Goal: Task Accomplishment & Management: Use online tool/utility

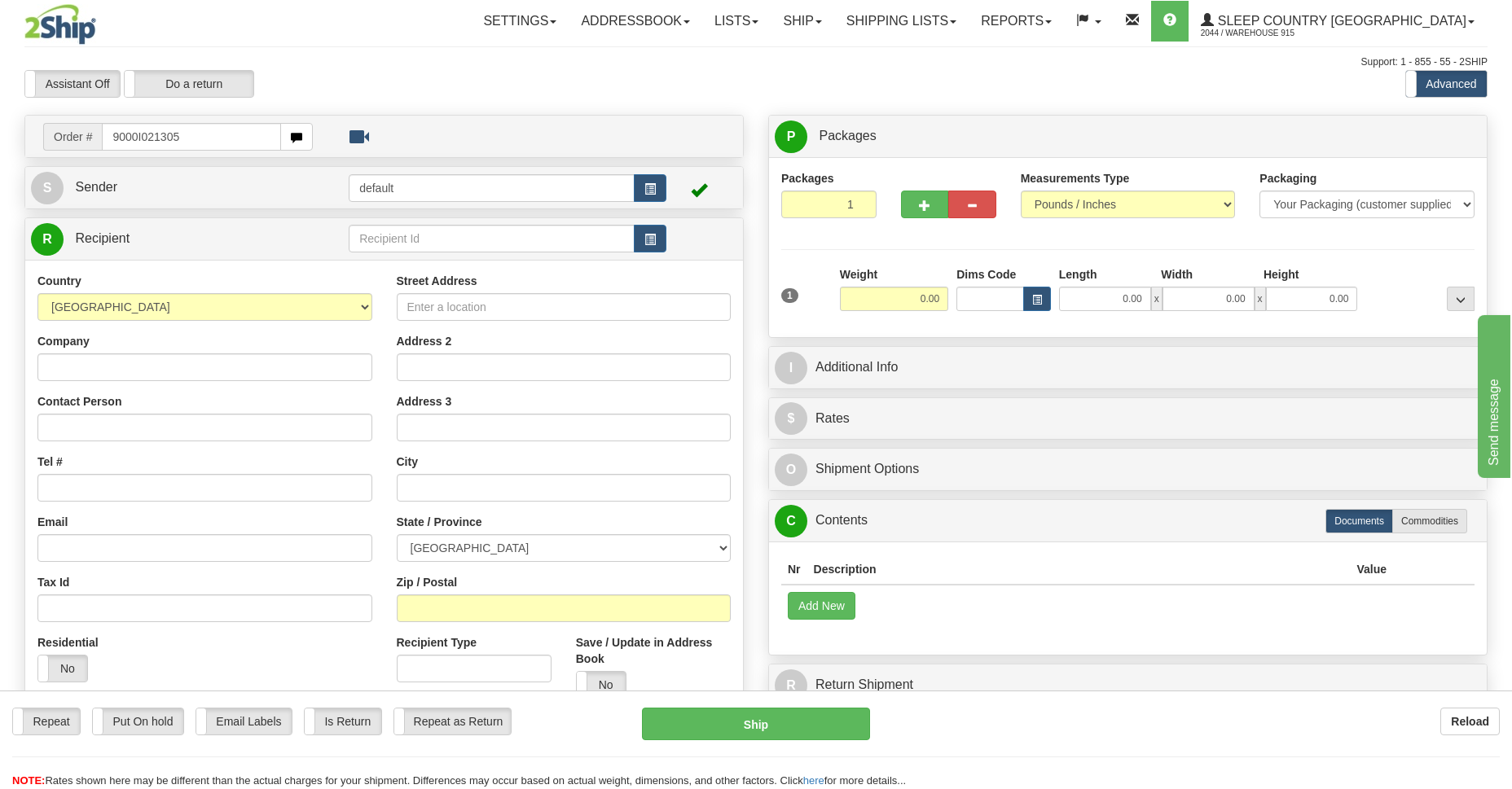
type input "9000I021305"
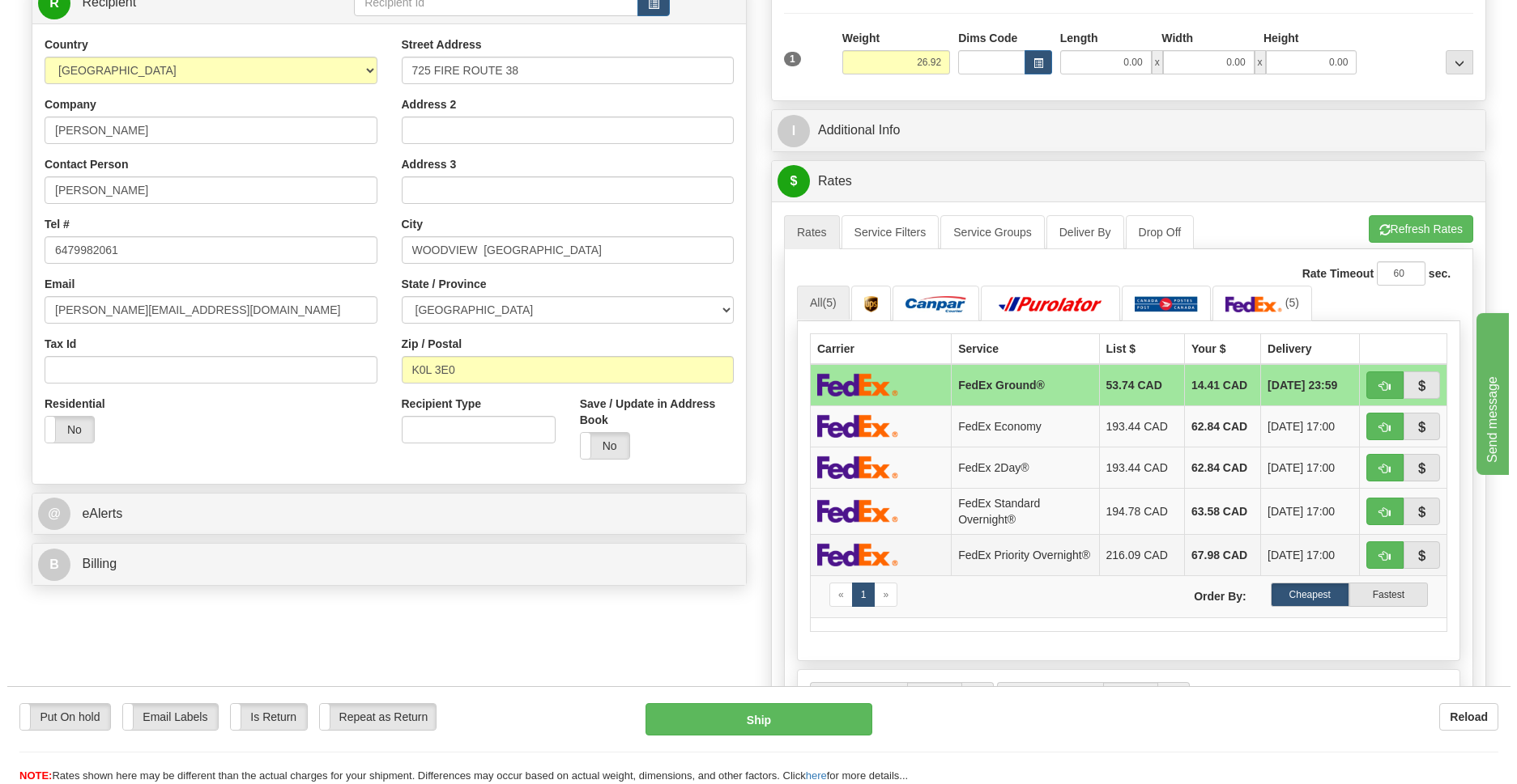
scroll to position [353, 0]
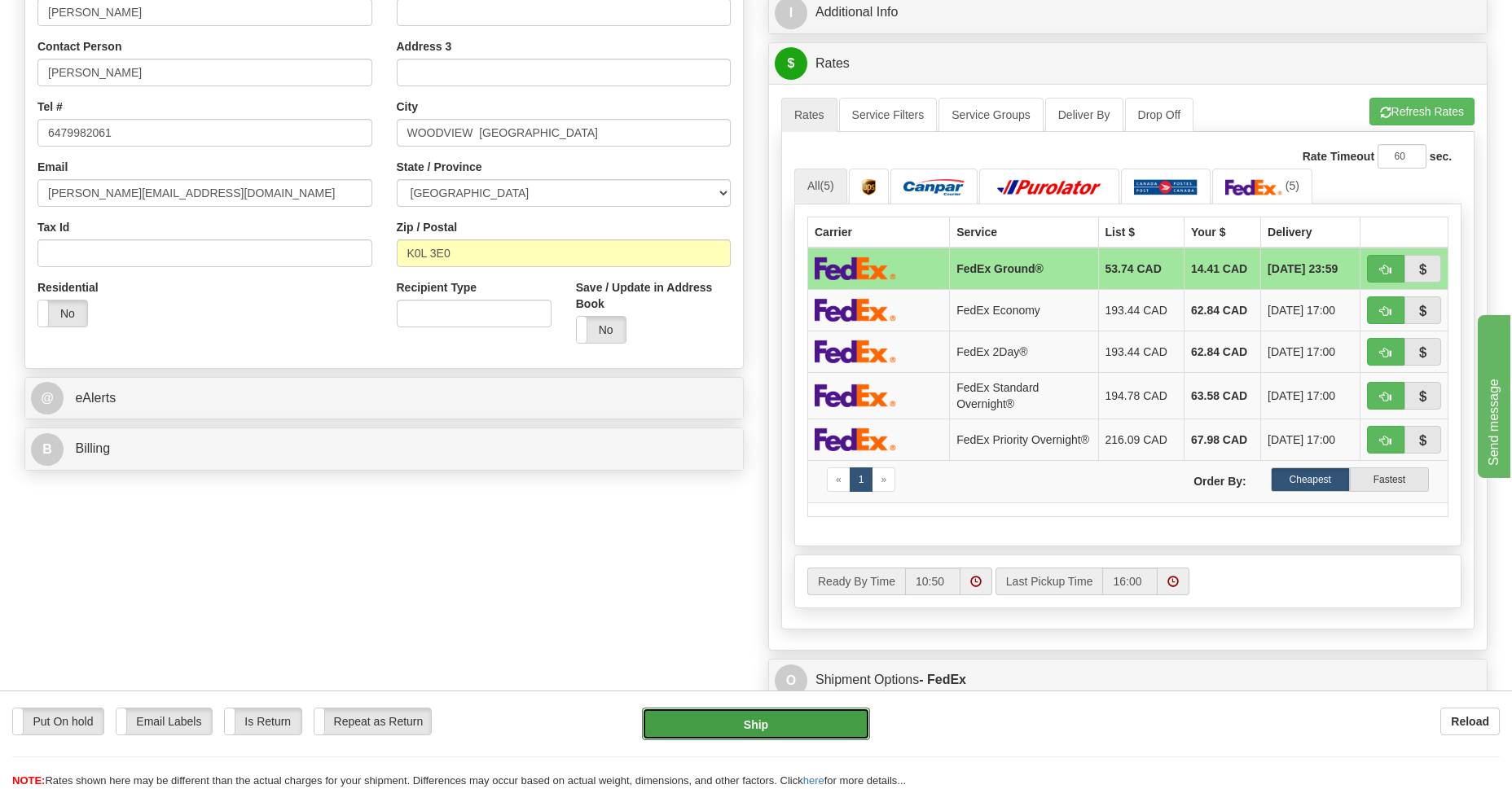
click at [813, 721] on button "Ship" at bounding box center [755, 723] width 227 height 33
type input "92"
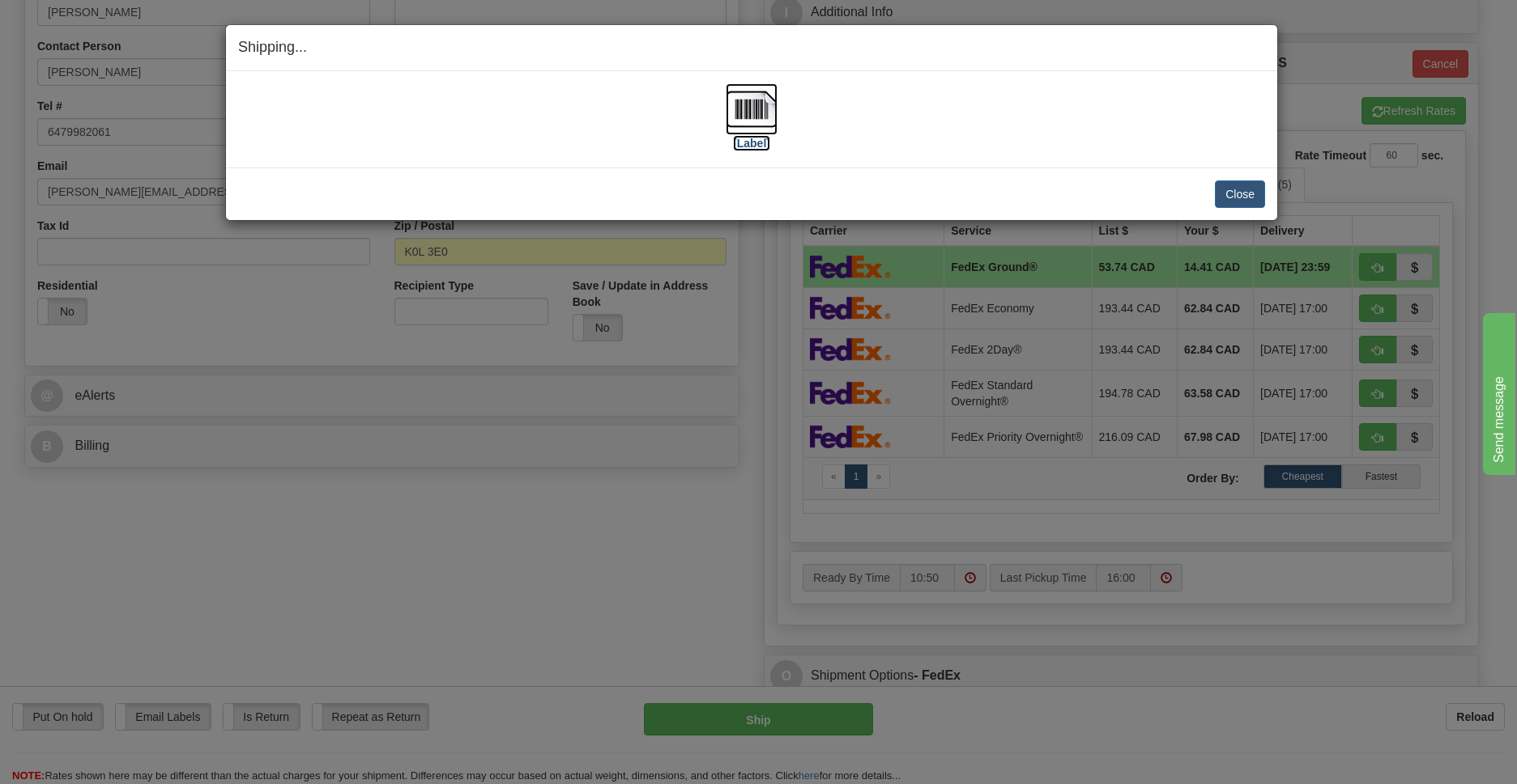
click at [749, 114] on img at bounding box center [752, 109] width 51 height 51
click at [1249, 203] on button "Close" at bounding box center [1239, 195] width 50 height 28
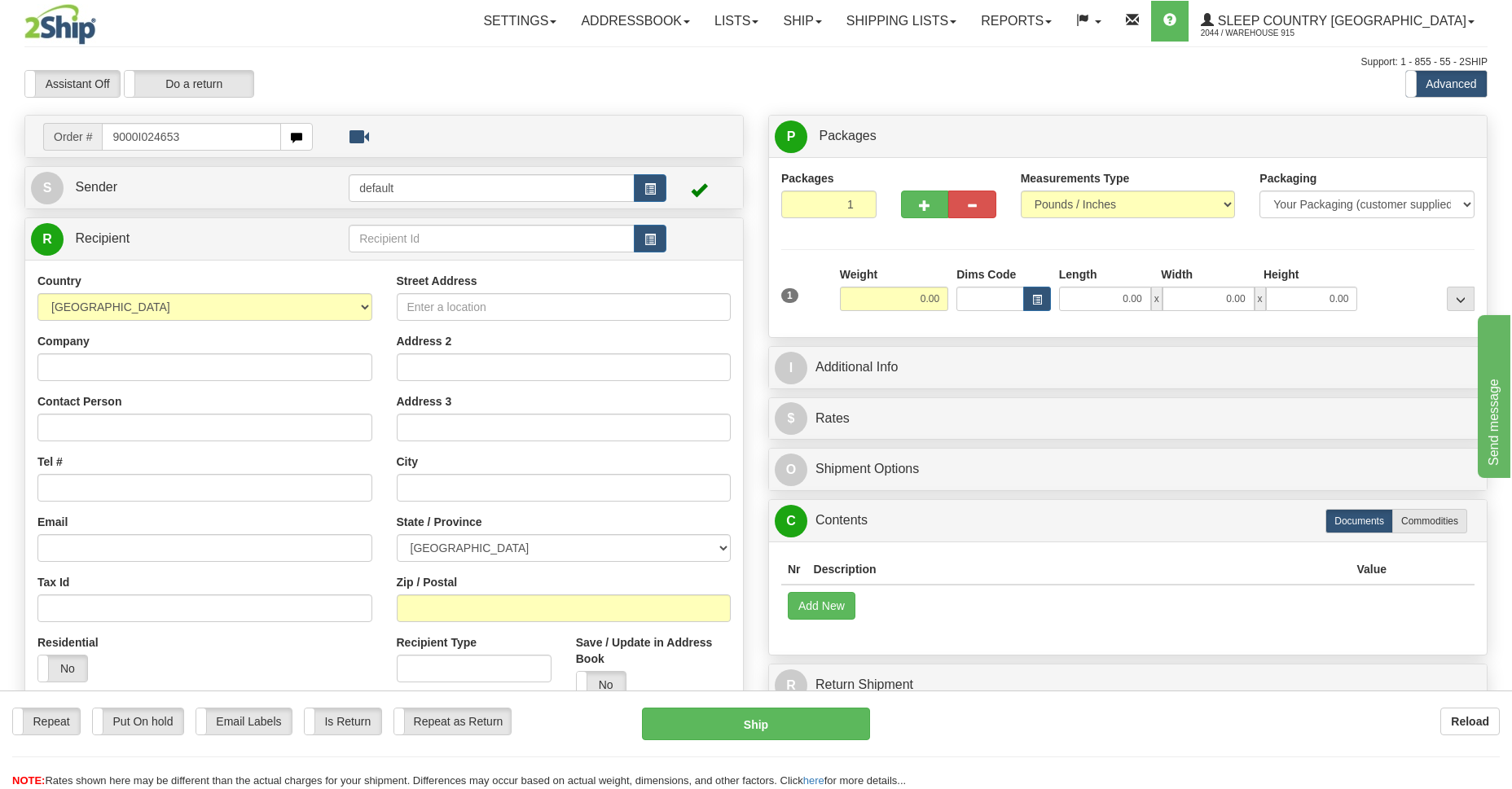
type input "9000I024653"
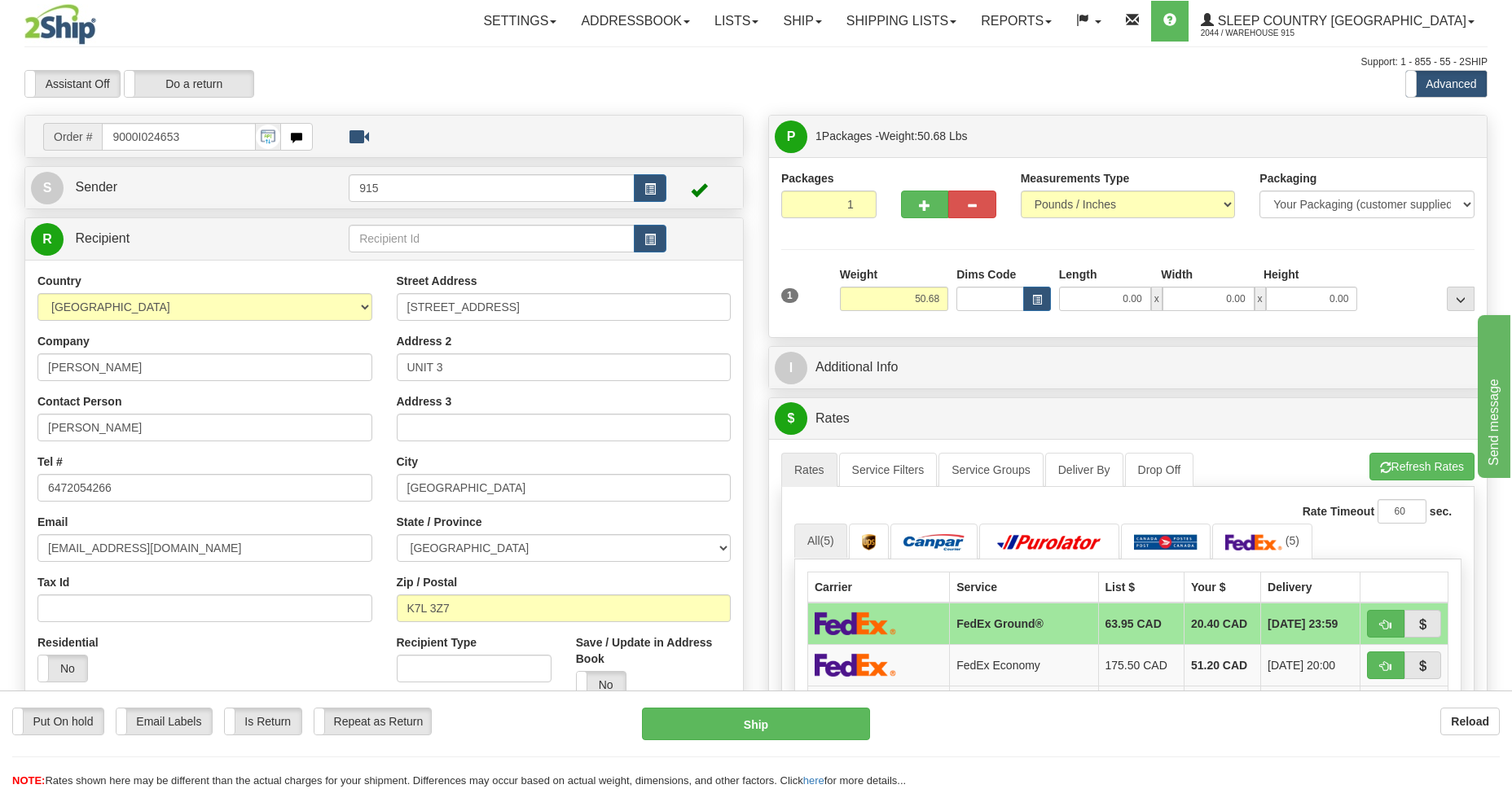
drag, startPoint x: 549, startPoint y: 760, endPoint x: 556, endPoint y: 754, distance: 9.2
click at [555, 755] on div "Put On hold Put On hold Email Labels Email Labels Edit Is Return Is Return Repe…" at bounding box center [756, 748] width 1512 height 81
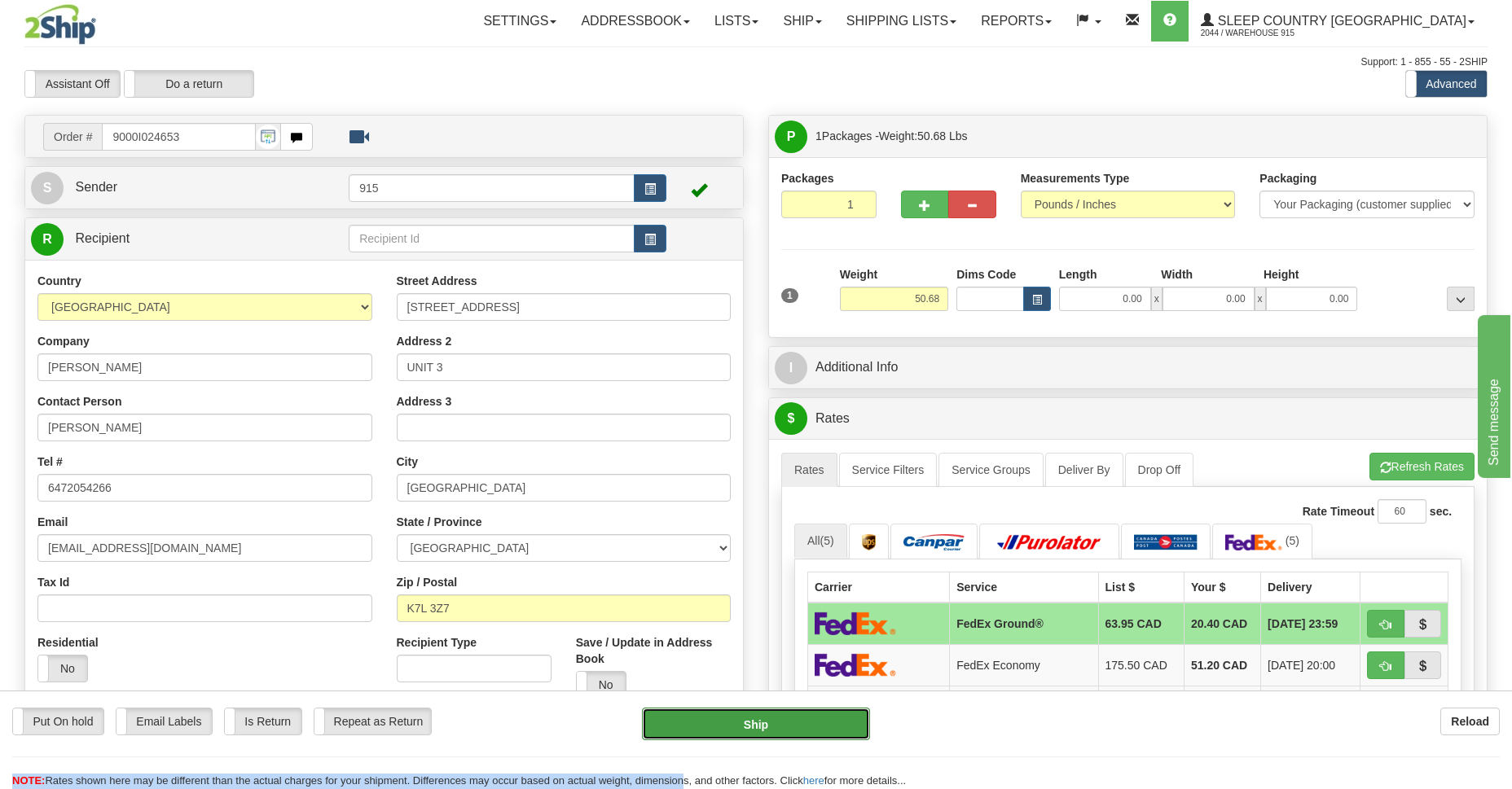
click at [763, 725] on button "Ship" at bounding box center [755, 723] width 227 height 33
type input "92"
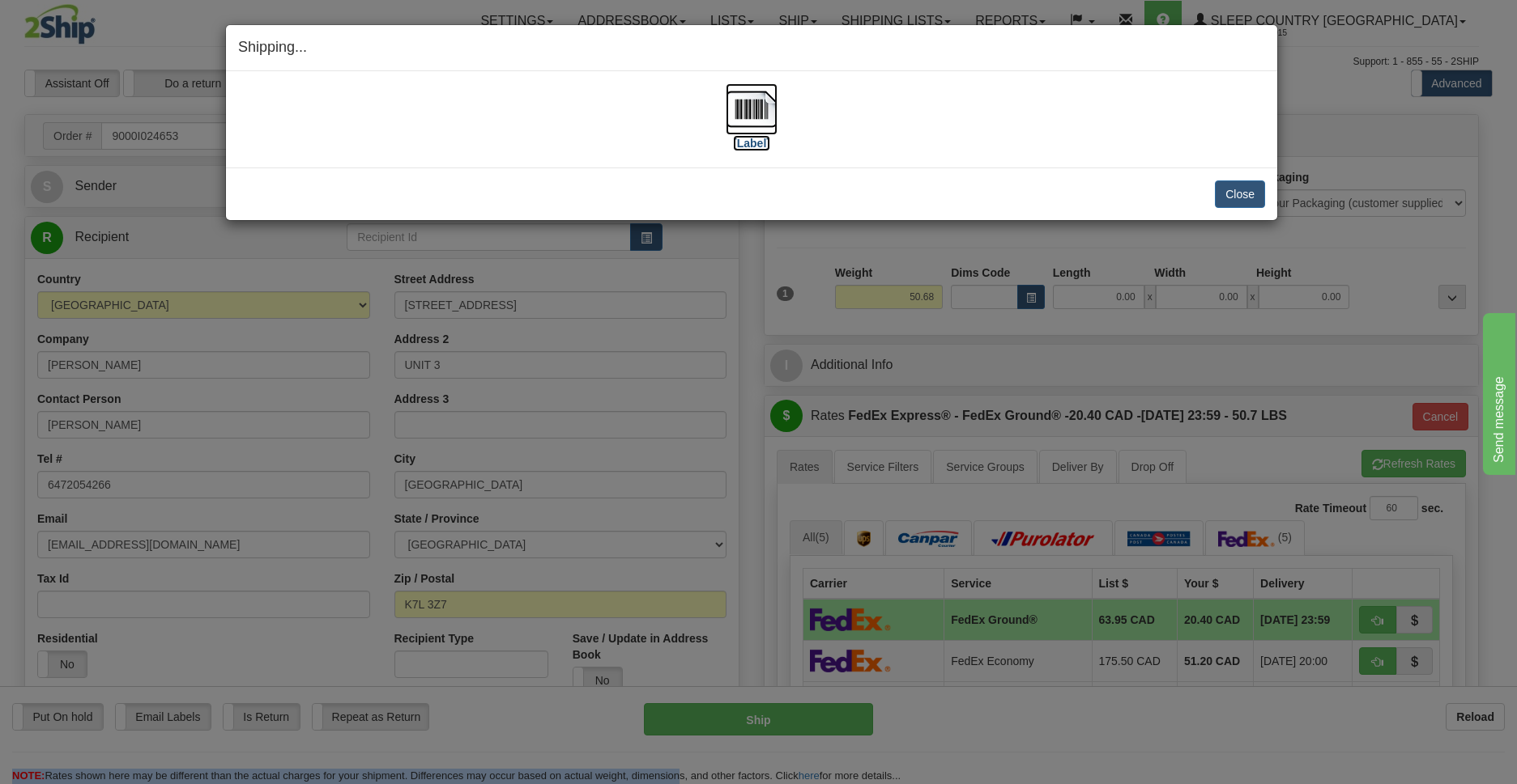
click at [755, 115] on img at bounding box center [752, 109] width 51 height 51
click at [1256, 191] on button "Close" at bounding box center [1239, 195] width 50 height 28
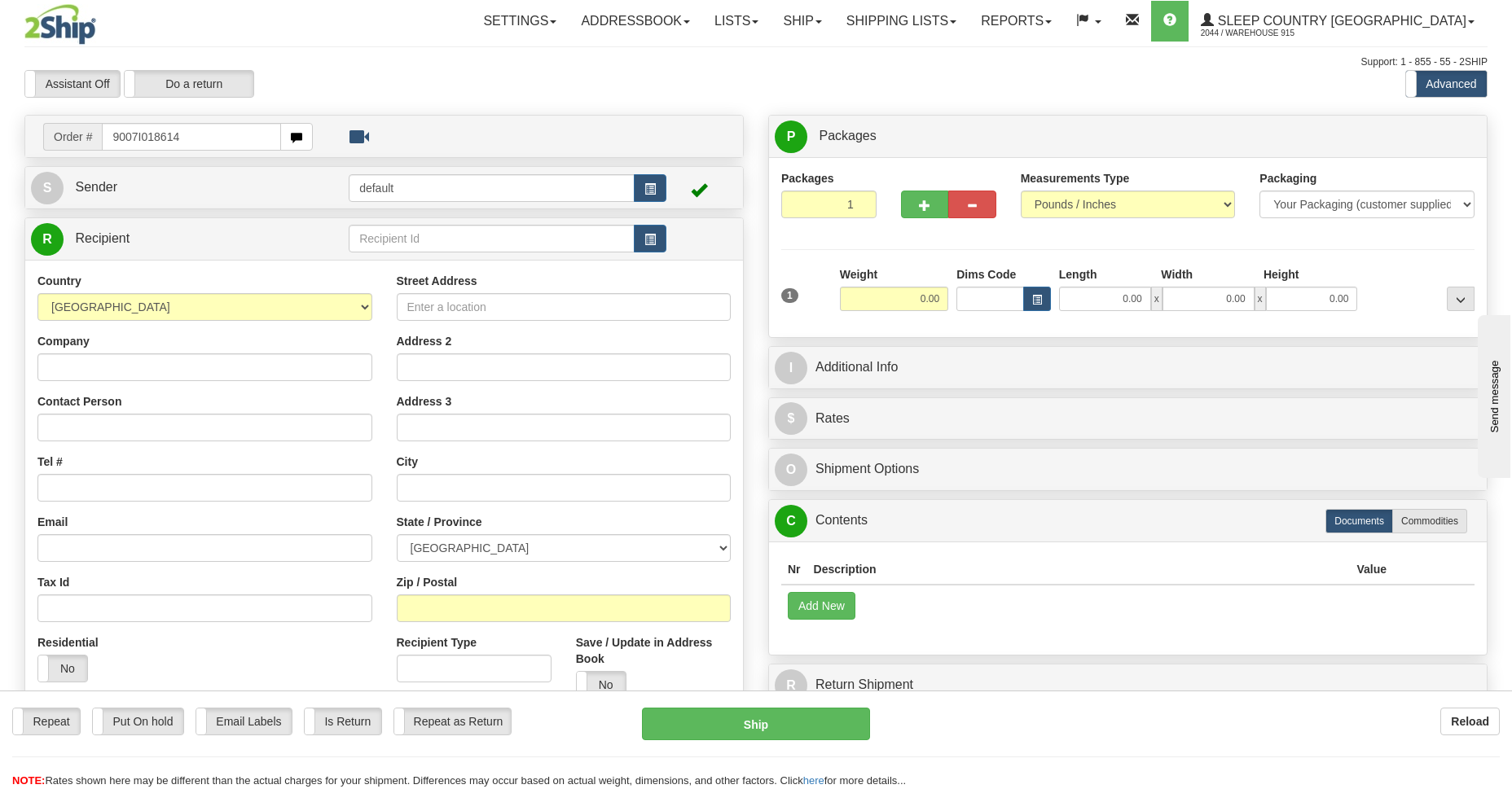
type input "9007I018614"
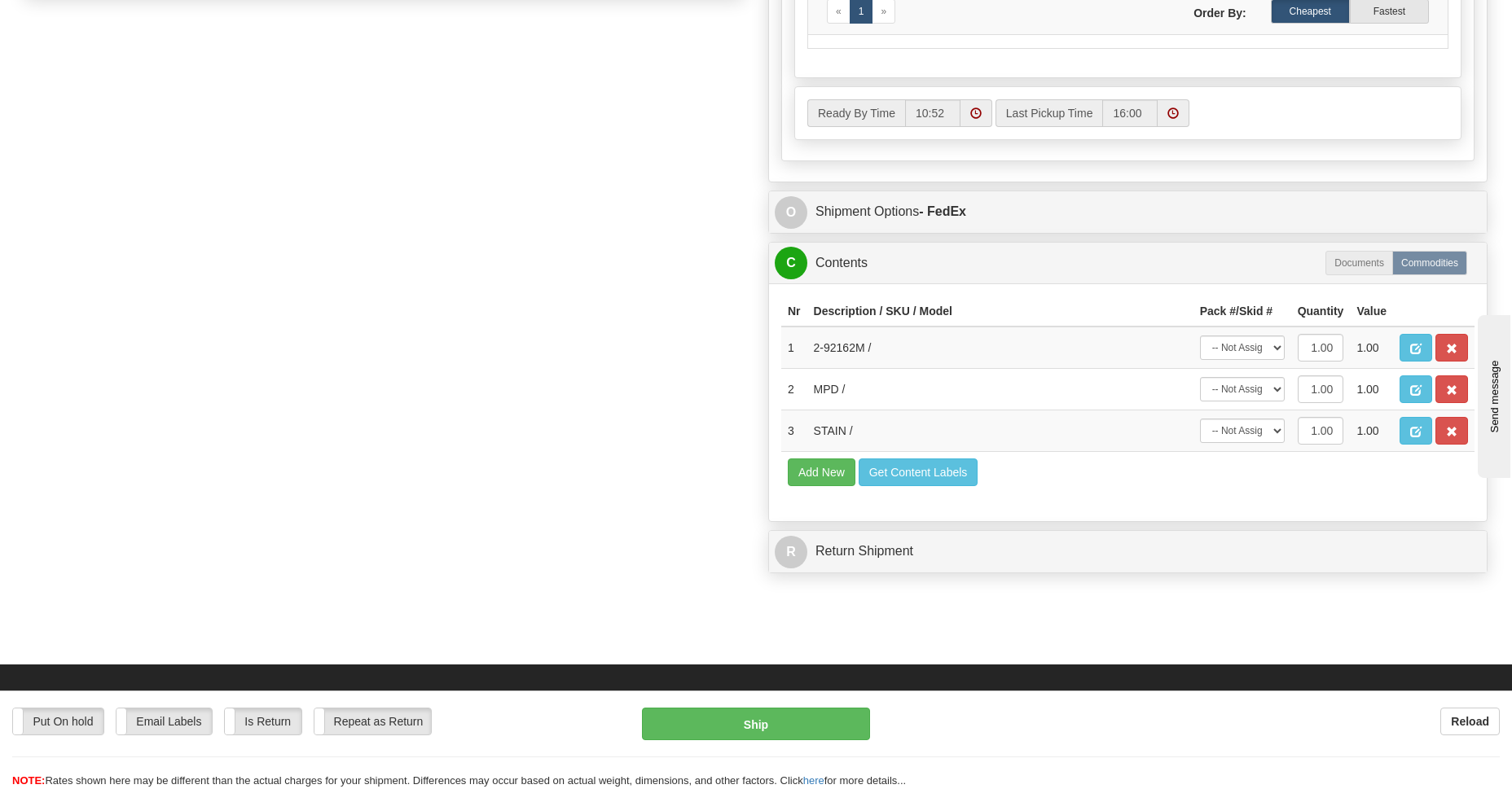
scroll to position [591, 0]
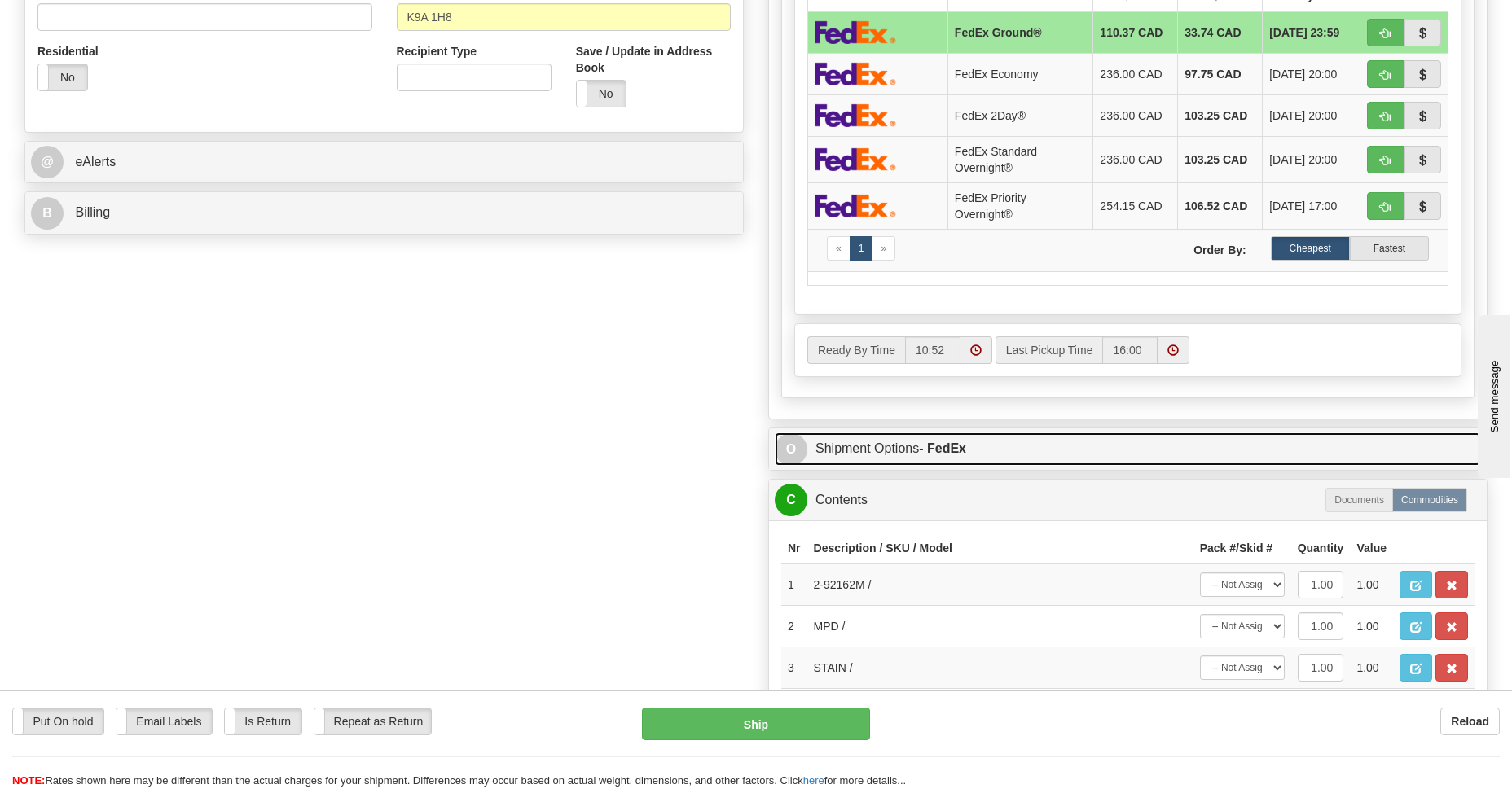
click at [846, 446] on link "O Shipment Options - FedEx" at bounding box center [1128, 449] width 706 height 34
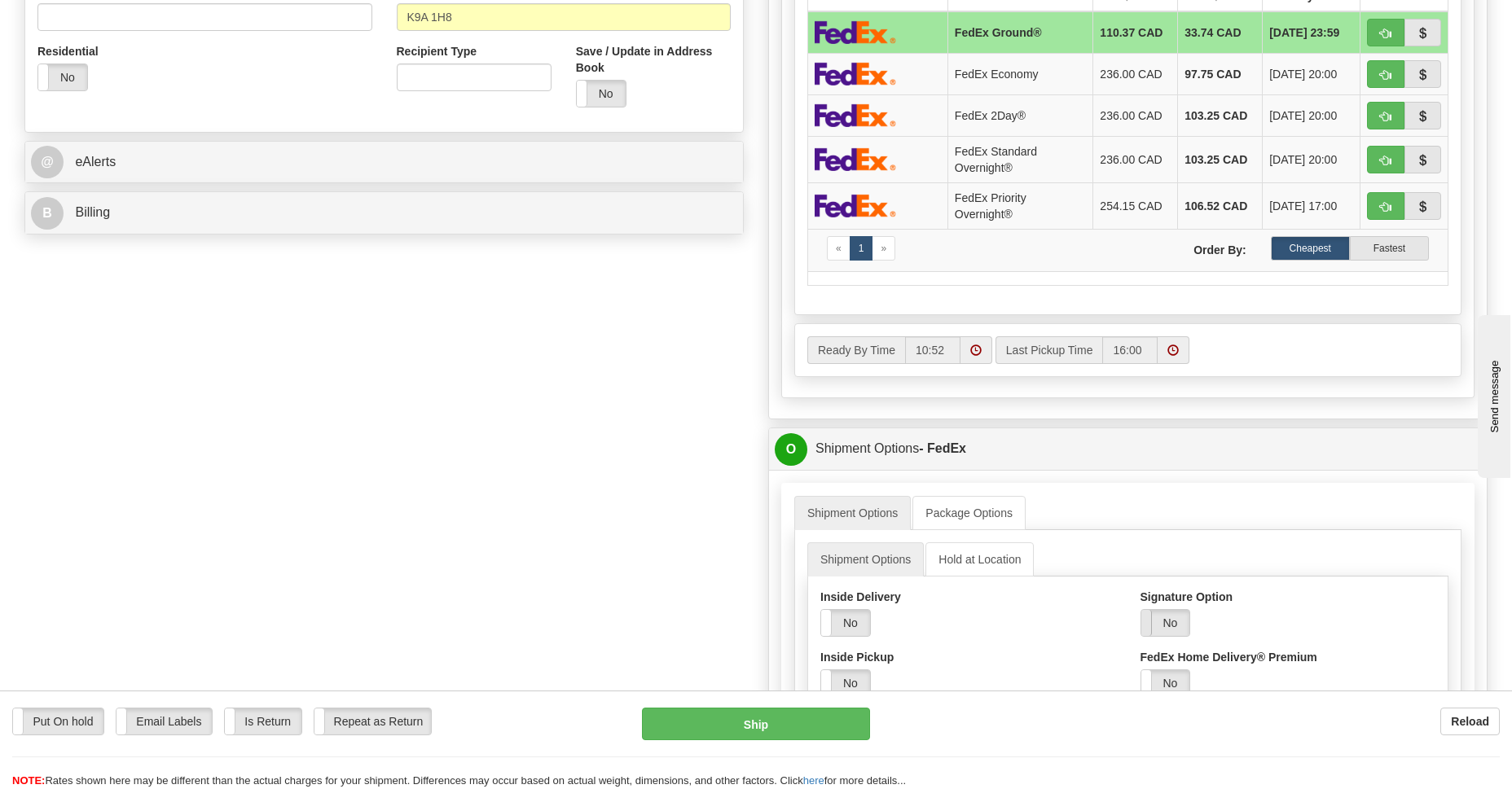
click at [1149, 628] on span at bounding box center [1140, 623] width 21 height 26
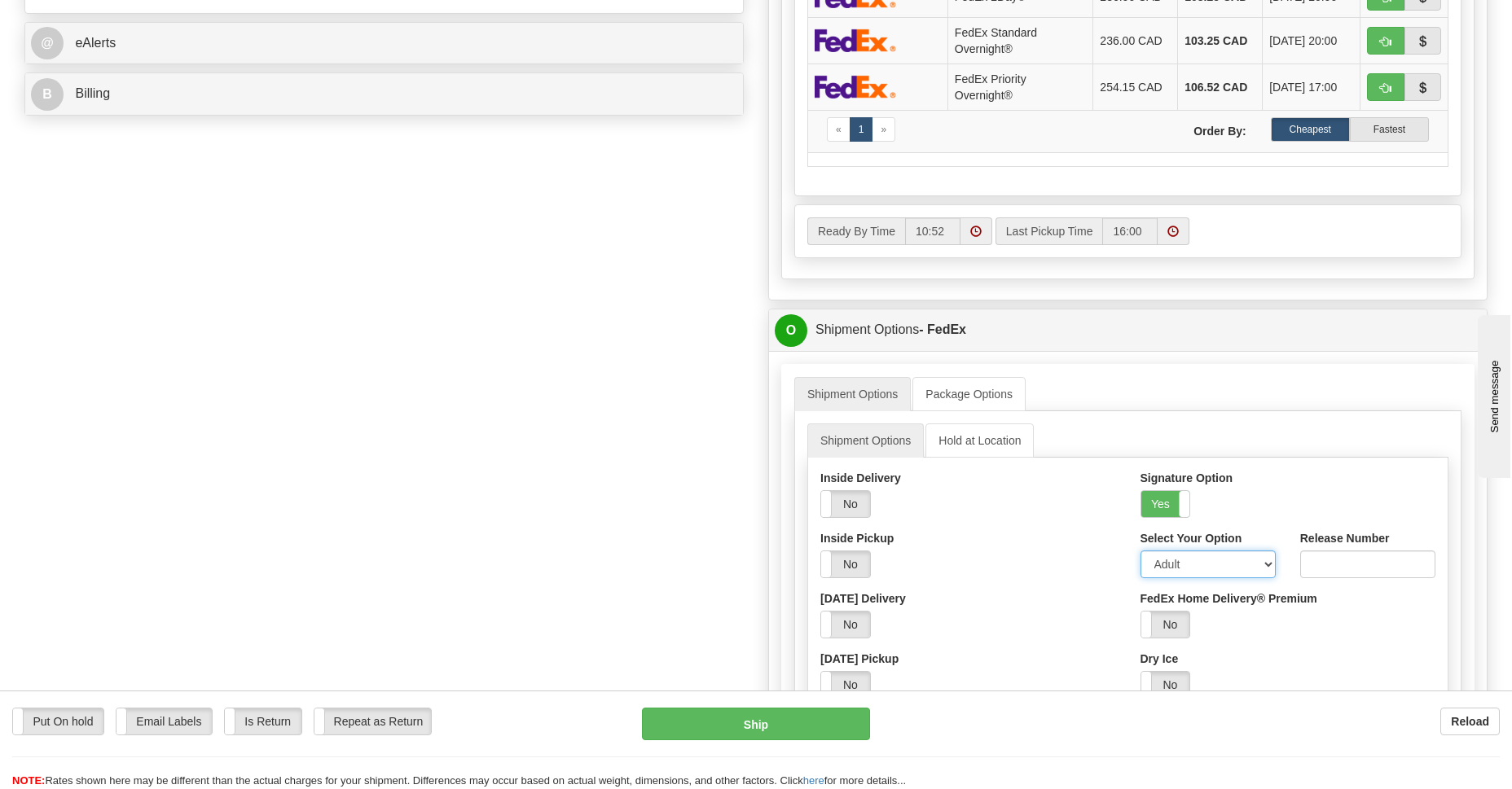
click at [1171, 566] on select "Adult Direct Indirect No Signature Required Service Default" at bounding box center [1208, 564] width 135 height 28
select select "2"
click at [1140, 551] on select "Adult Direct Indirect No Signature Required Service Default" at bounding box center [1208, 564] width 135 height 28
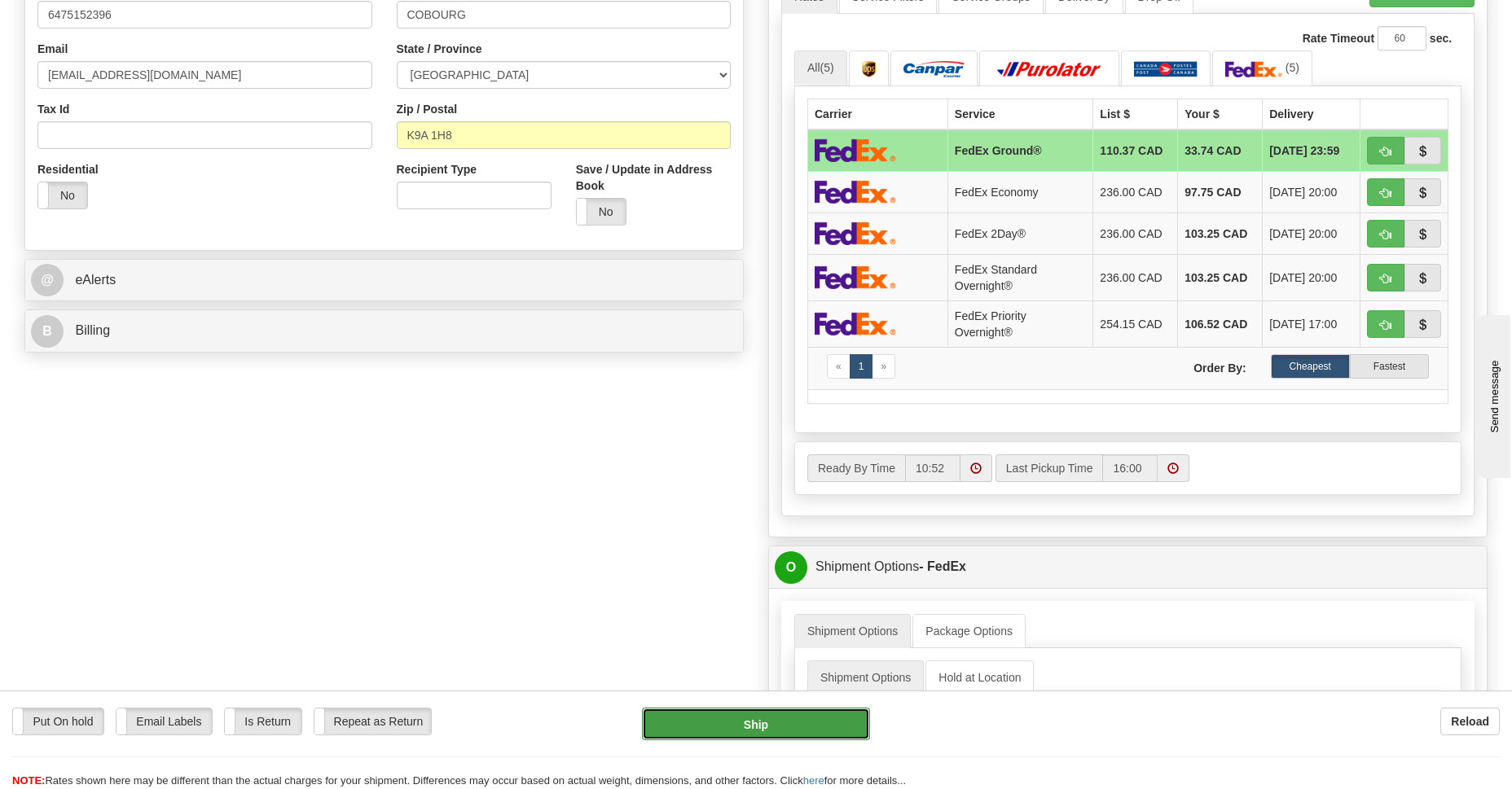
click at [775, 730] on button "Ship" at bounding box center [755, 723] width 227 height 33
type input "92"
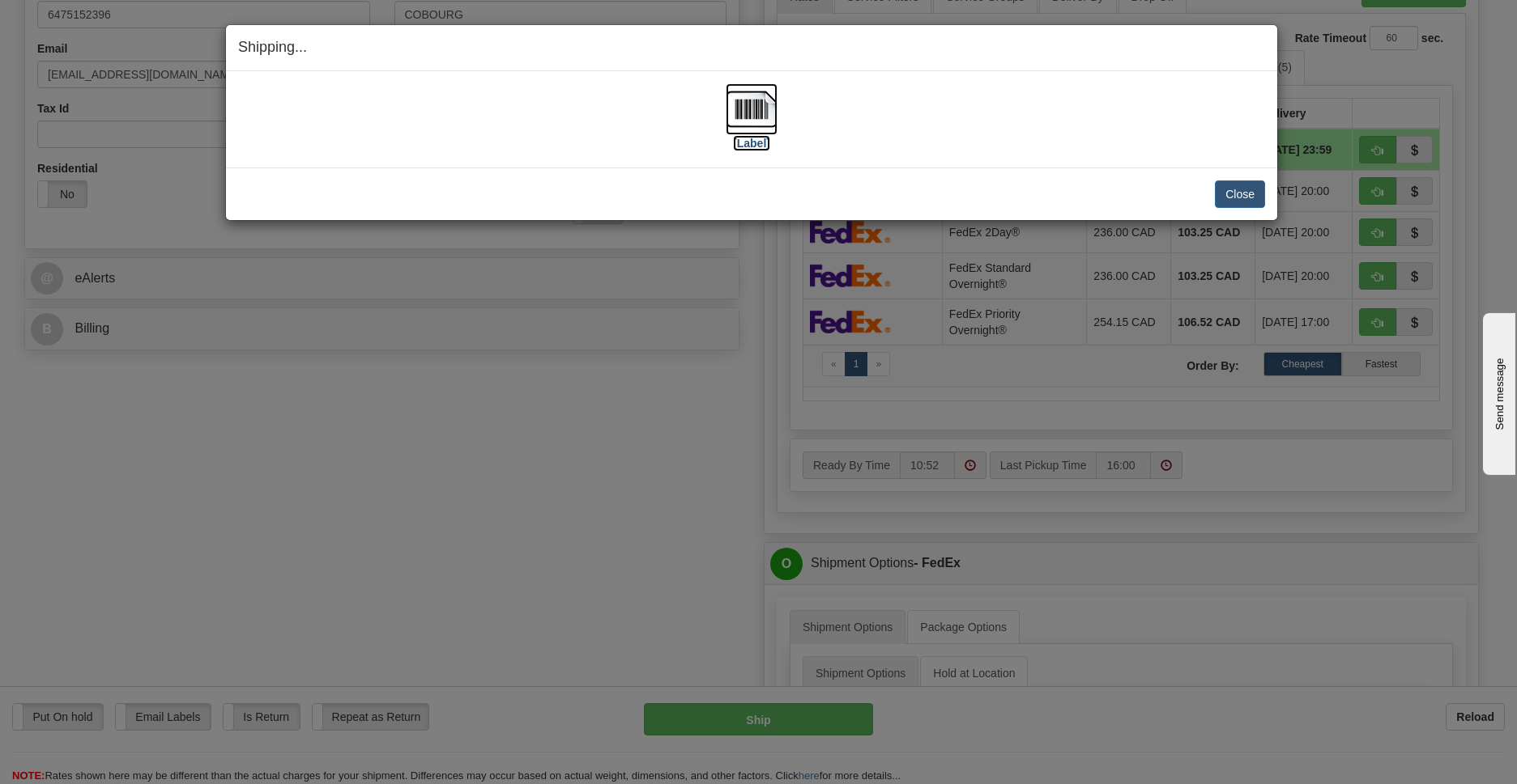
click at [758, 110] on img at bounding box center [752, 109] width 51 height 51
click at [1242, 188] on button "Close" at bounding box center [1239, 195] width 50 height 28
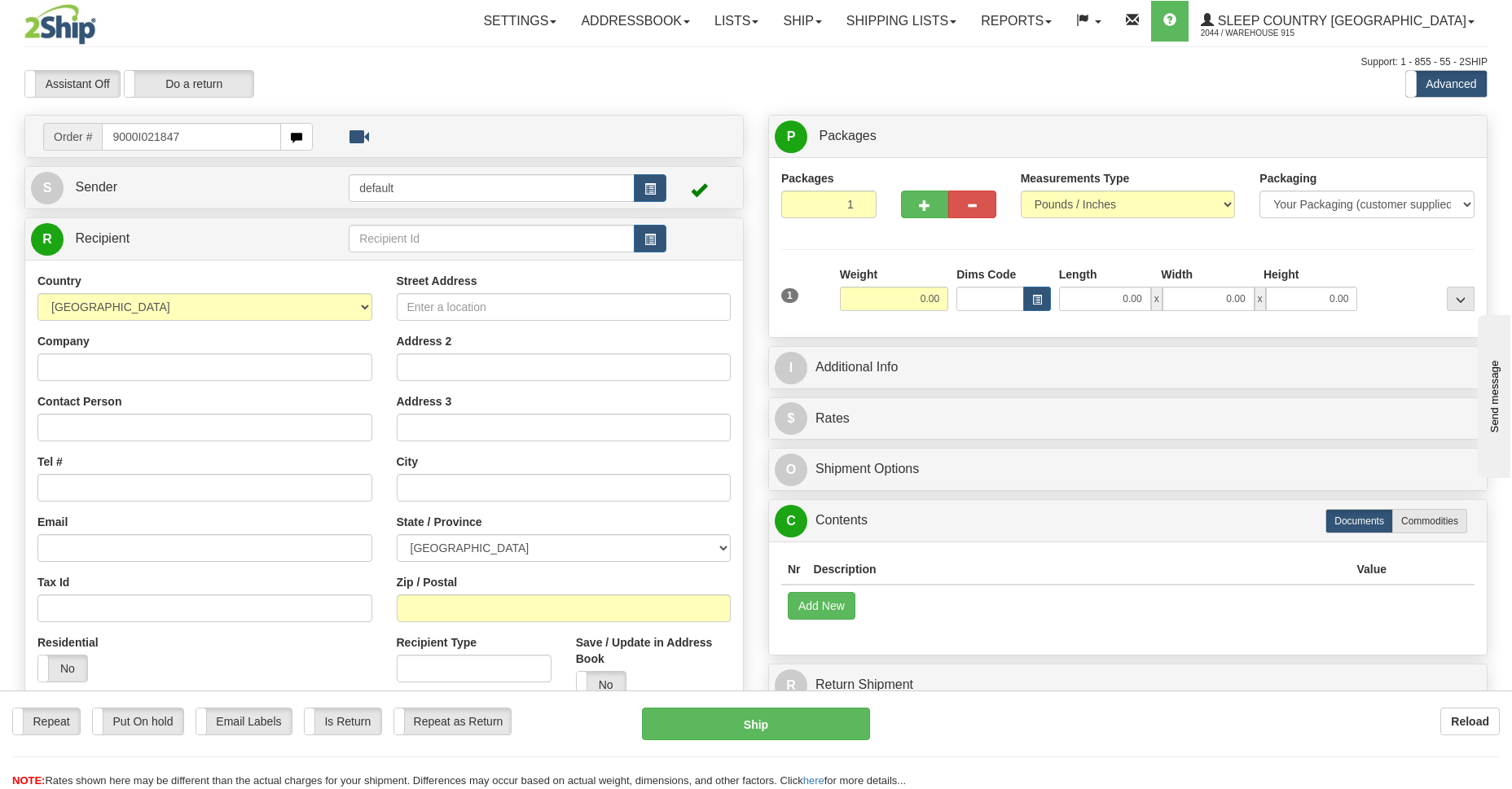
type input "9000I021847"
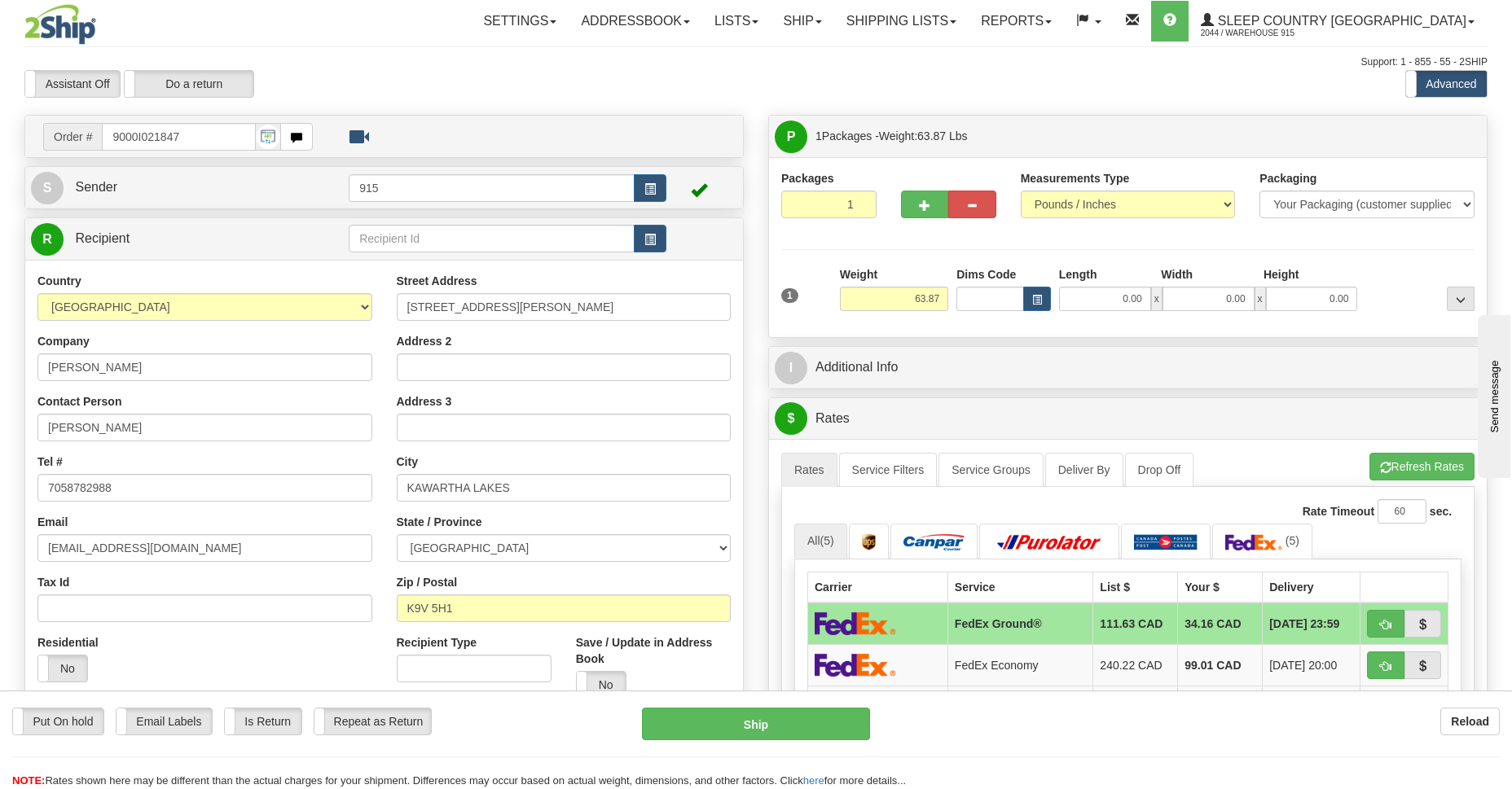
scroll to position [710, 0]
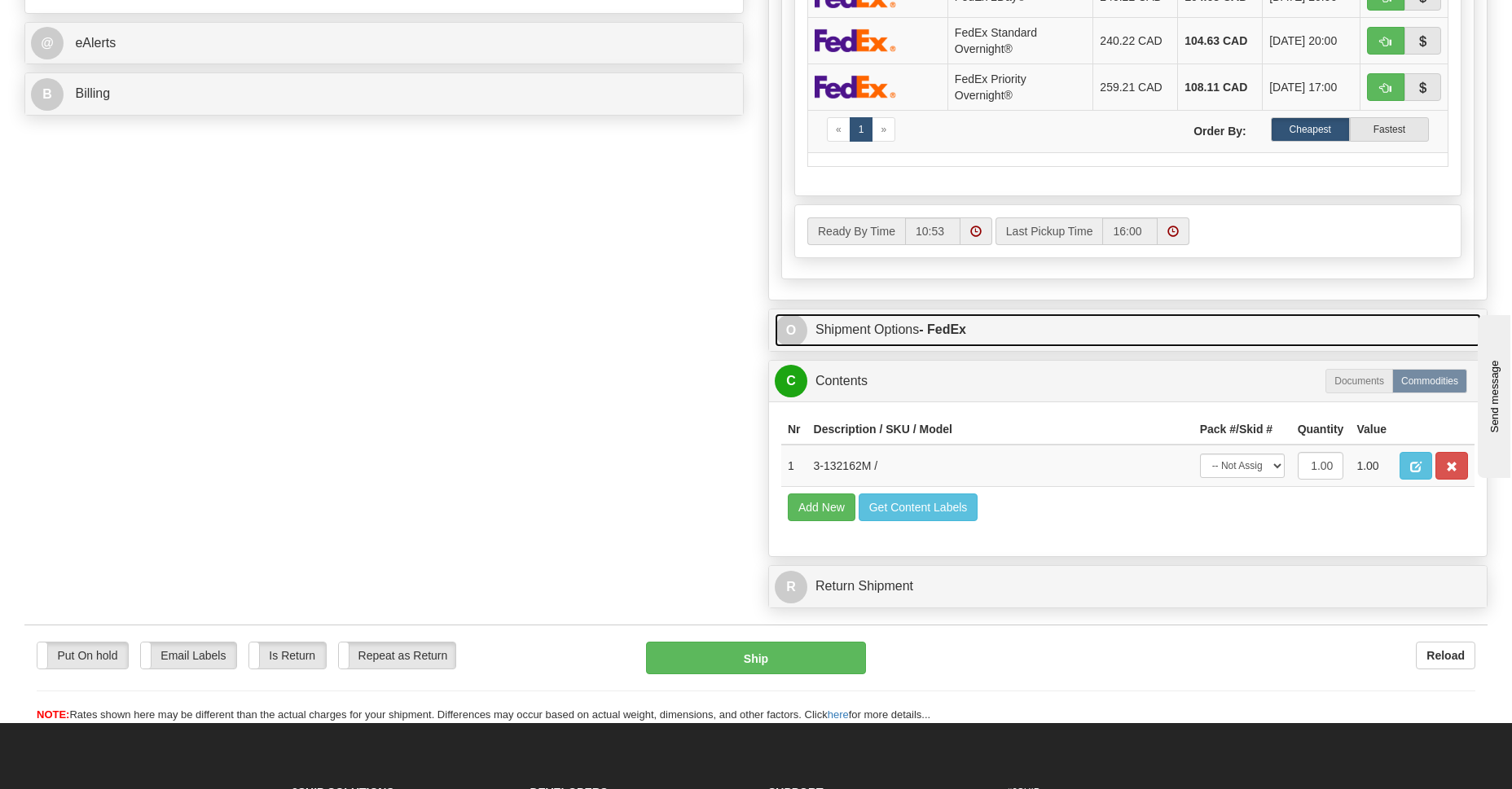
click at [870, 332] on link "O Shipment Options - FedEx" at bounding box center [1128, 331] width 706 height 34
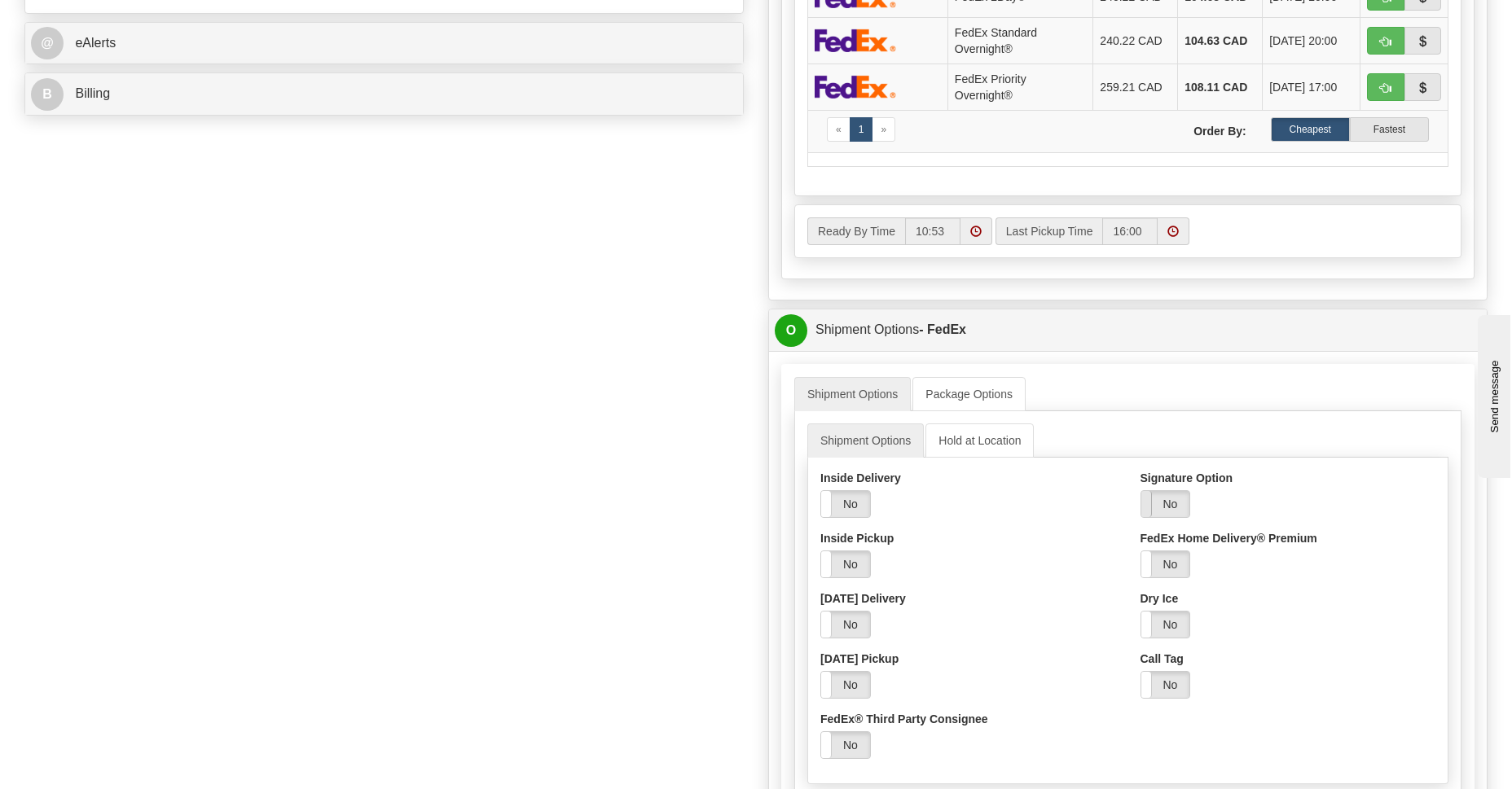
click at [1149, 506] on span at bounding box center [1140, 504] width 21 height 26
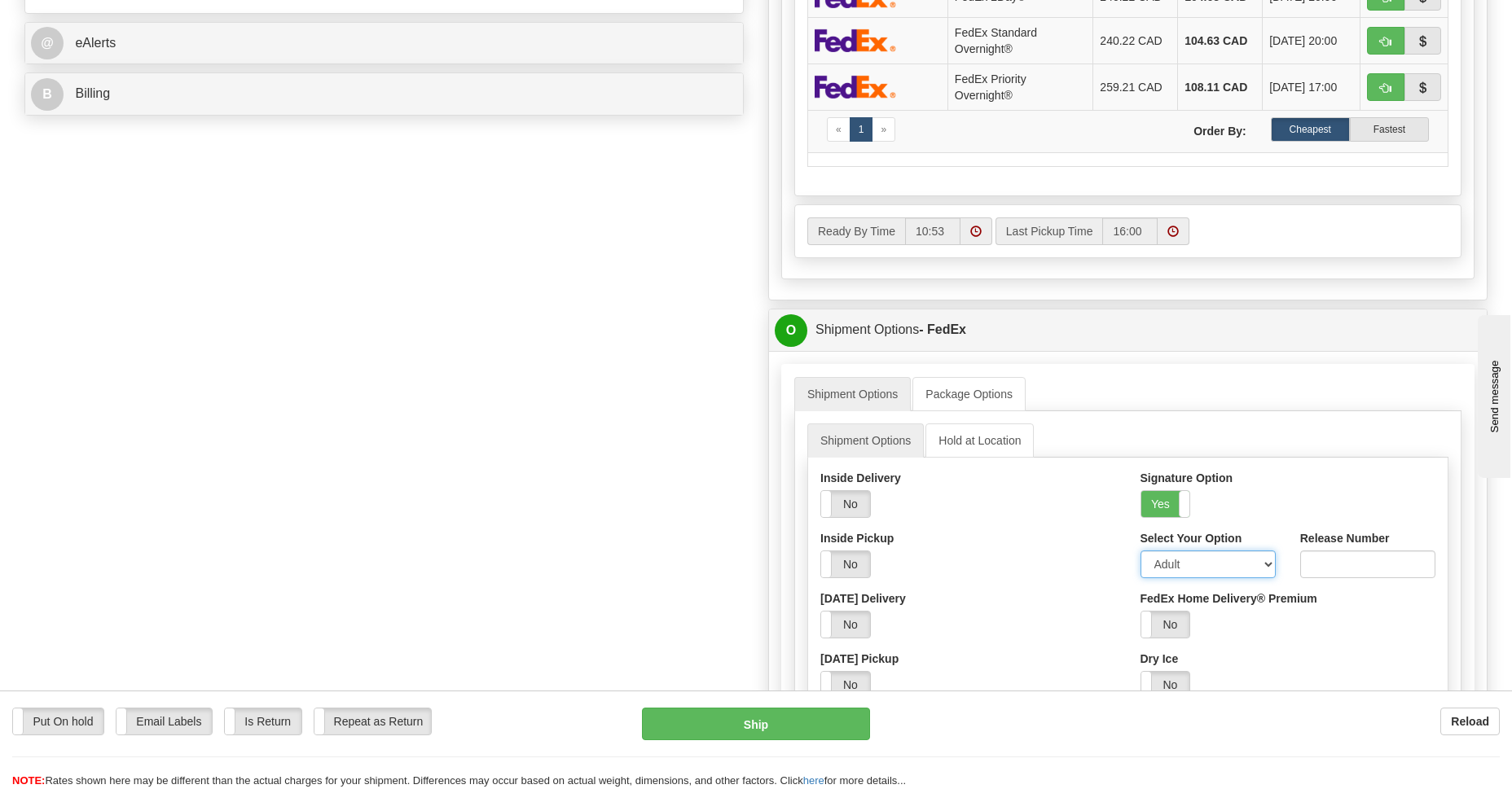
click at [1189, 561] on select "Adult Direct Indirect No Signature Required Service Default" at bounding box center [1208, 564] width 135 height 28
select select "2"
click at [1140, 551] on select "Adult Direct Indirect No Signature Required Service Default" at bounding box center [1208, 564] width 135 height 28
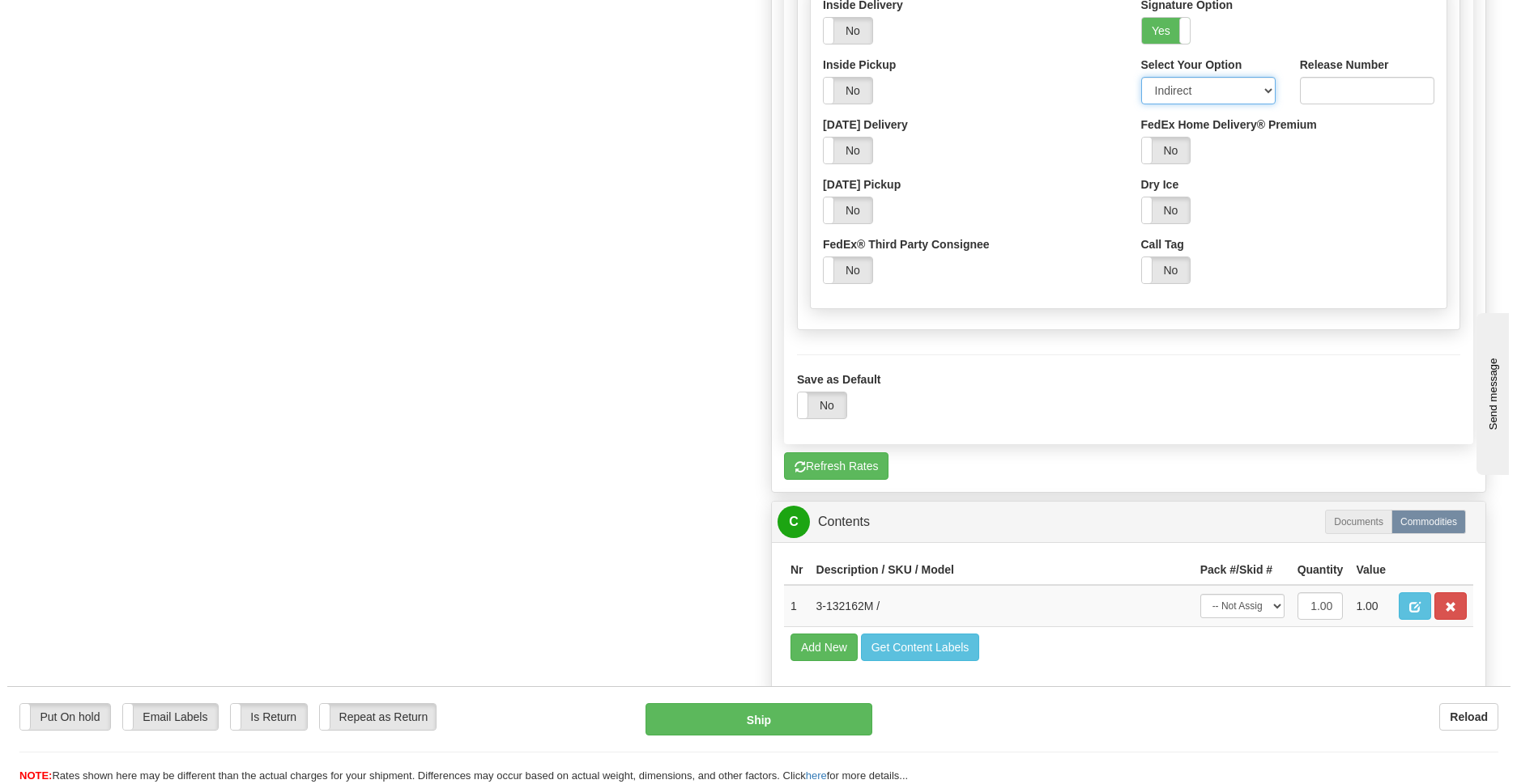
scroll to position [1294, 0]
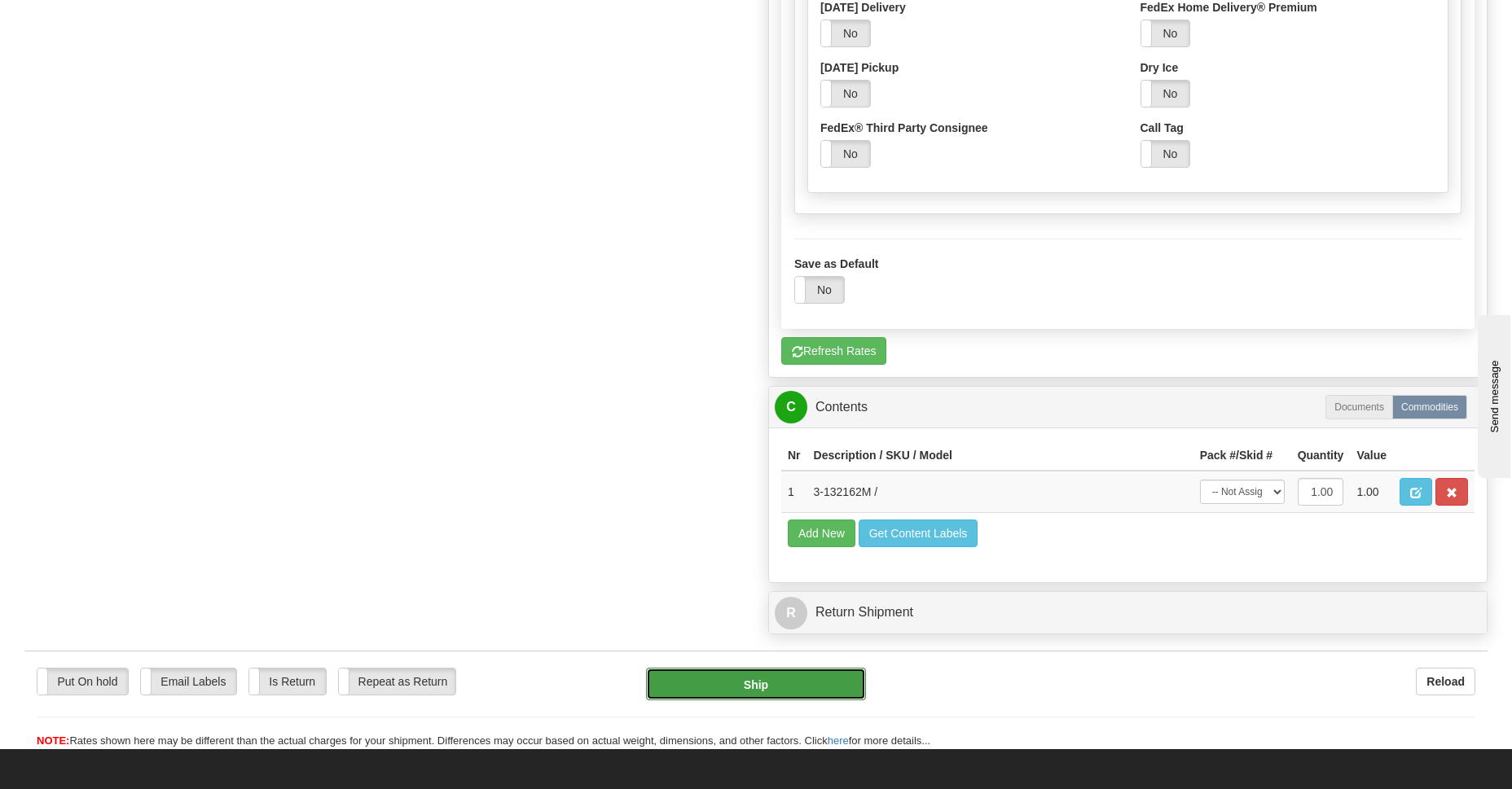
click at [779, 683] on button "Ship" at bounding box center [755, 684] width 220 height 33
type input "92"
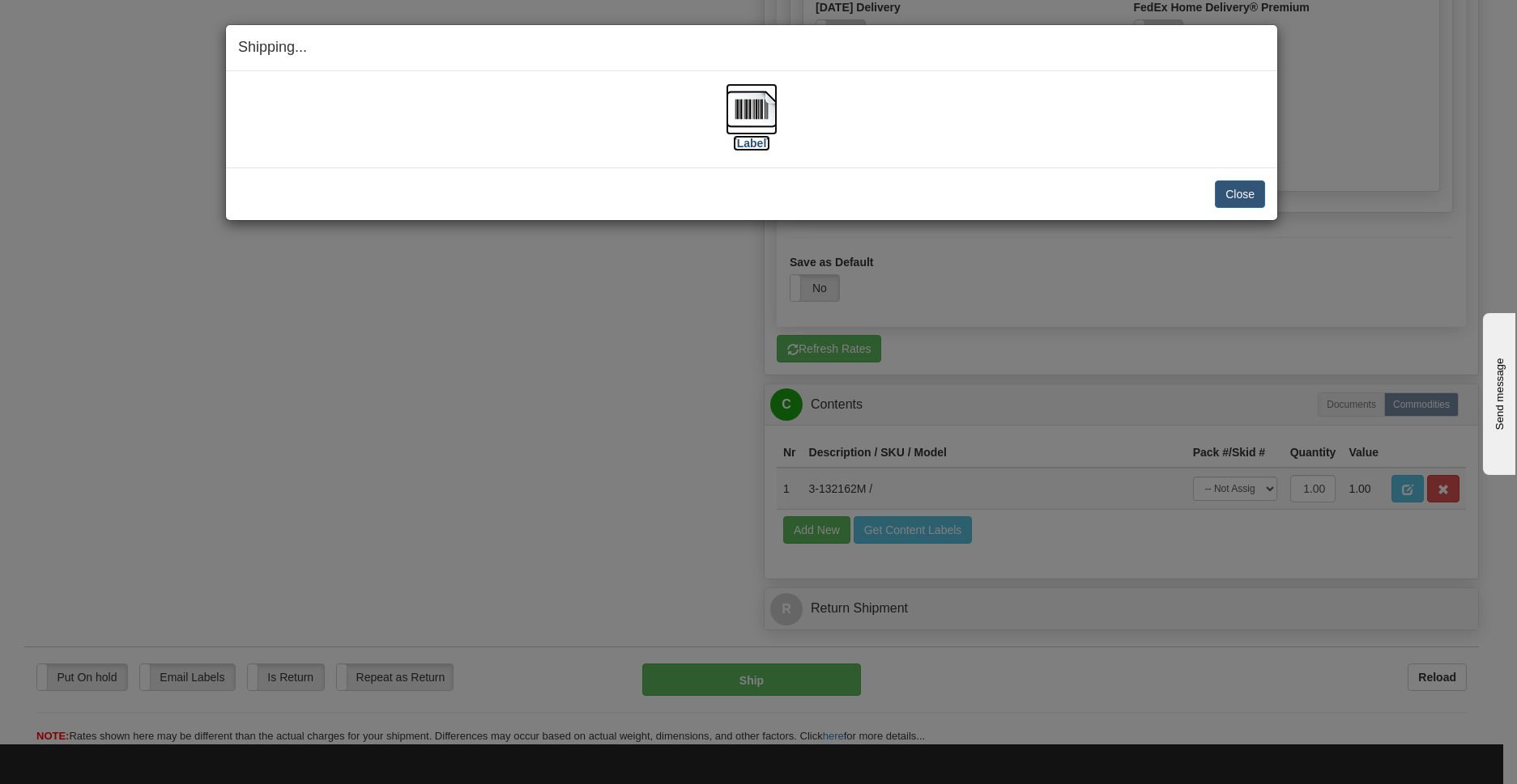
click at [748, 115] on img at bounding box center [752, 109] width 51 height 51
click at [1246, 193] on button "Close" at bounding box center [1239, 195] width 50 height 28
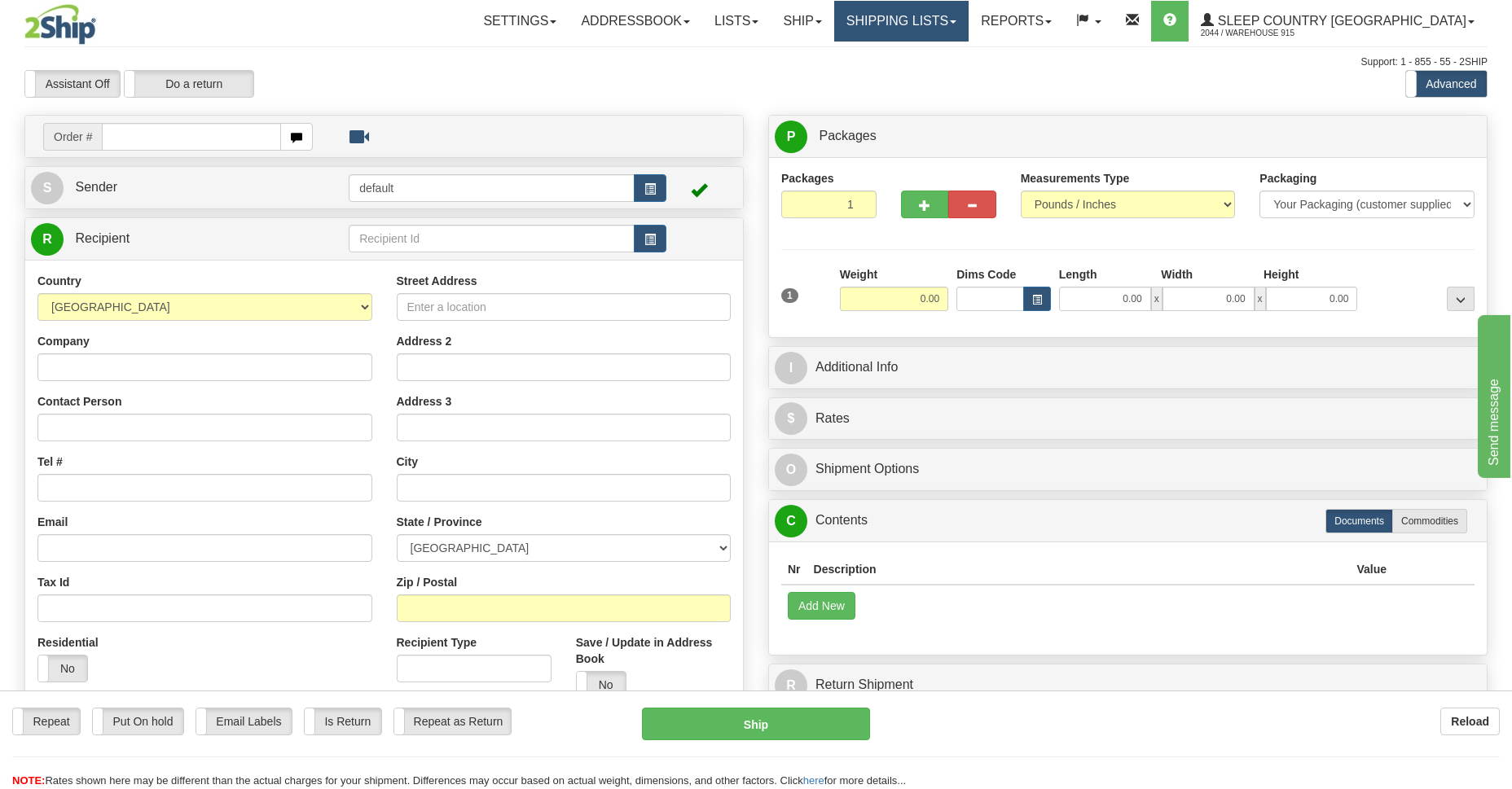
click at [969, 16] on link "Shipping lists" at bounding box center [901, 21] width 134 height 41
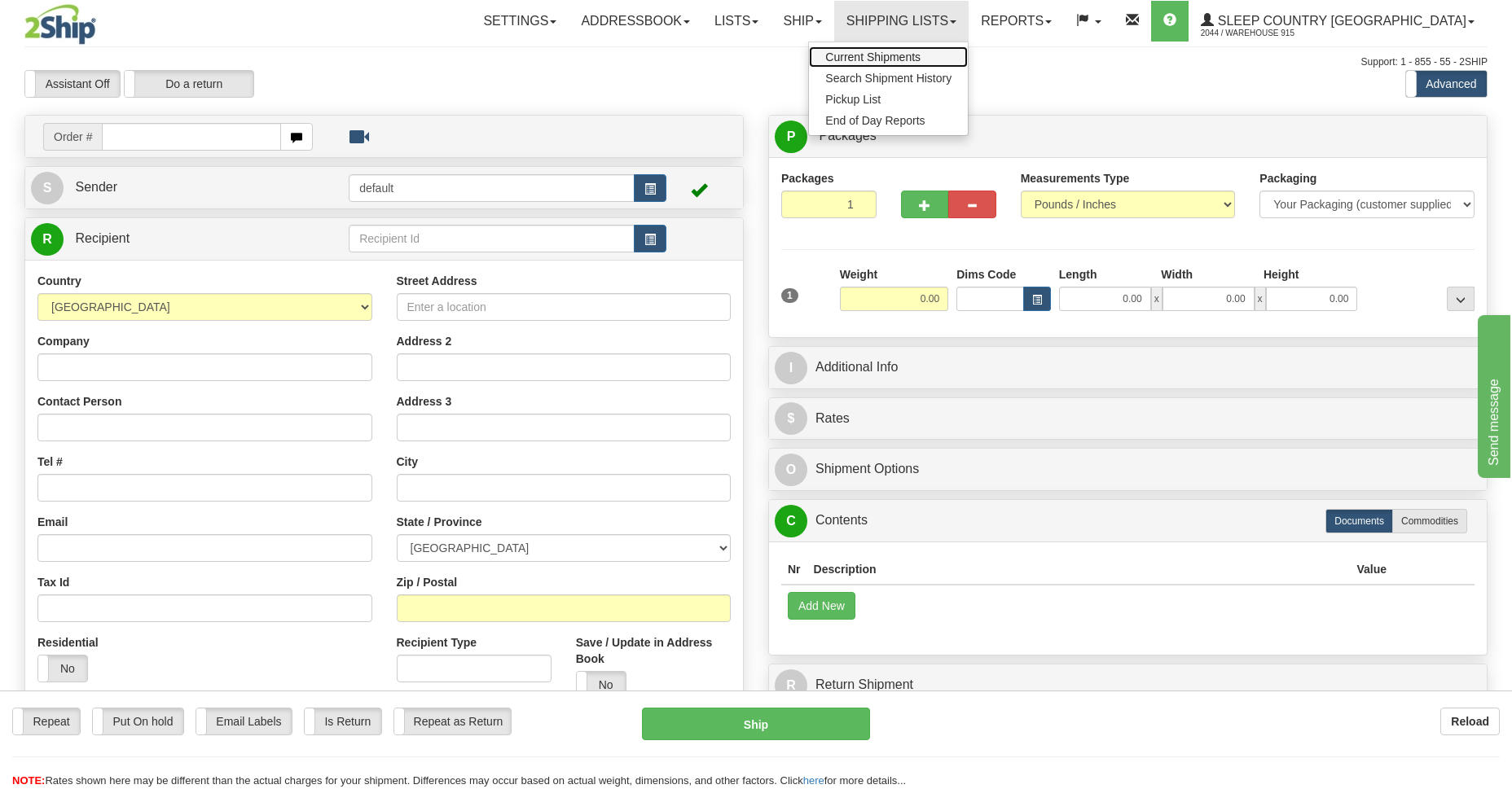
click at [920, 54] on span "Current Shipments" at bounding box center [872, 57] width 95 height 13
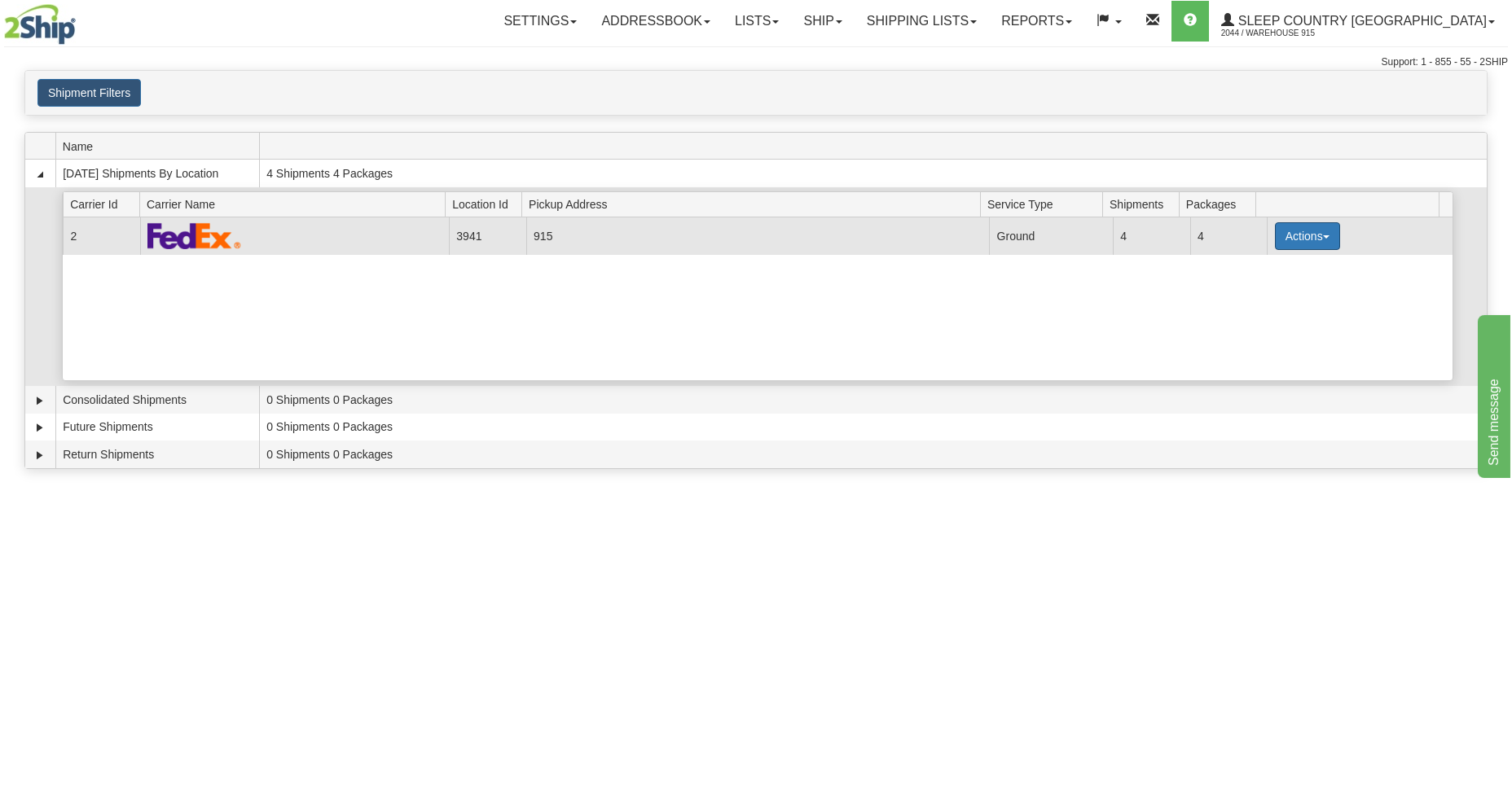
click at [1299, 237] on button "Actions" at bounding box center [1307, 237] width 66 height 28
click at [1264, 271] on span "Details" at bounding box center [1247, 265] width 44 height 11
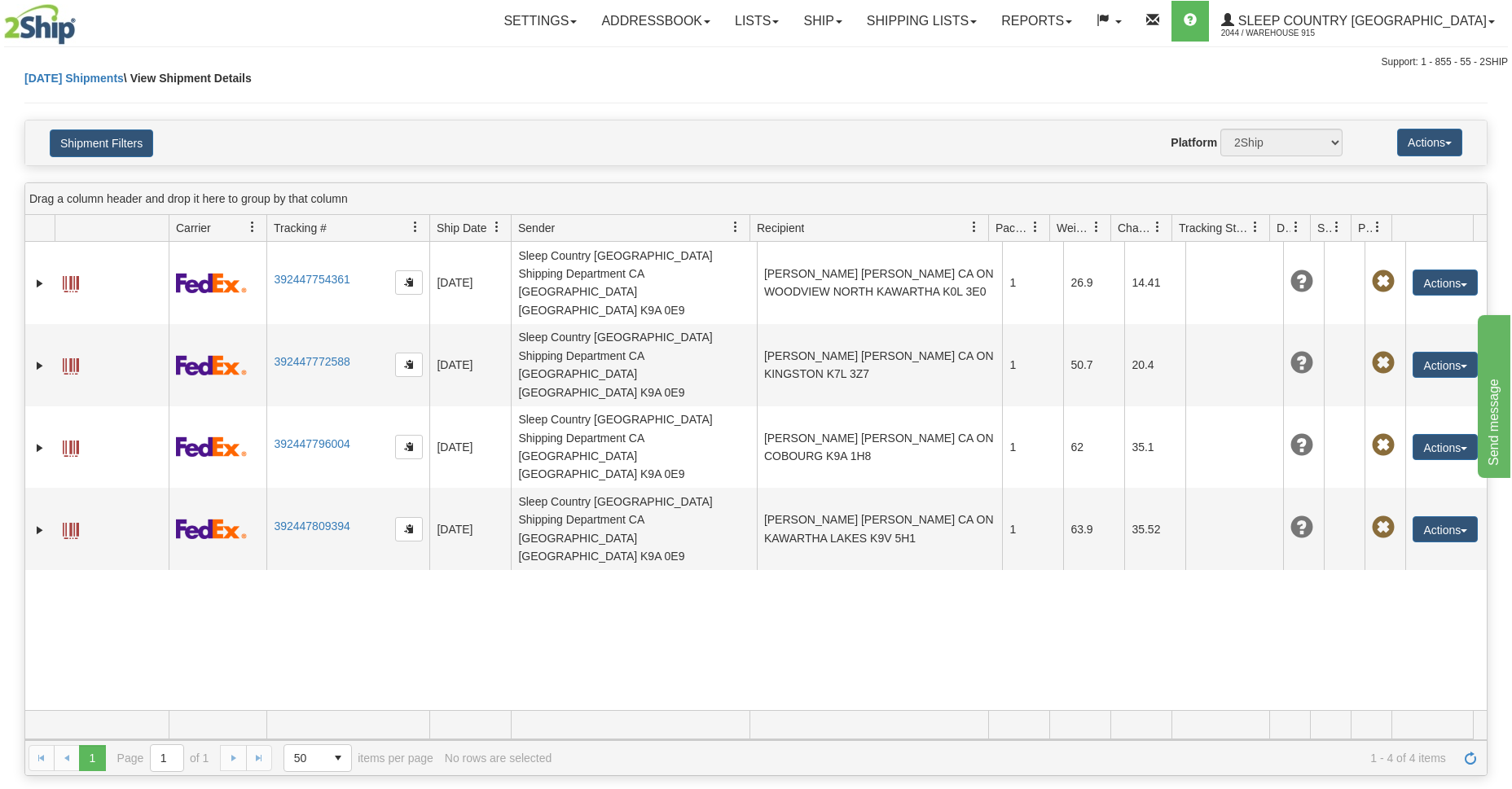
scroll to position [337, 0]
